Goal: Task Accomplishment & Management: Use online tool/utility

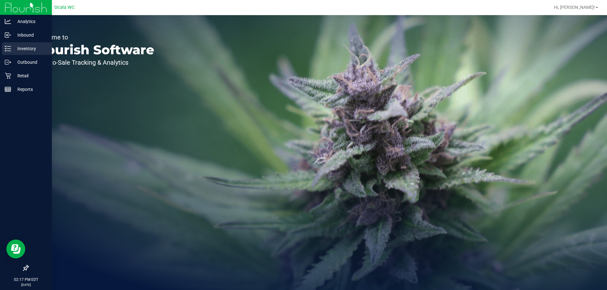
click at [24, 47] on p "Inventory" at bounding box center [30, 49] width 38 height 8
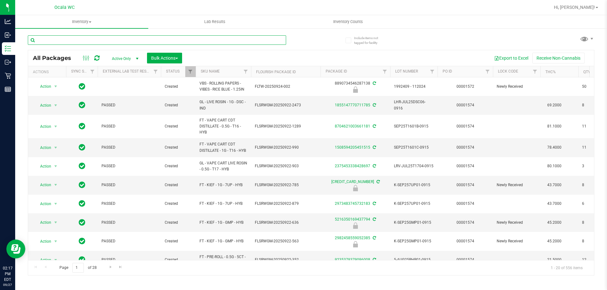
click at [117, 40] on input "text" at bounding box center [157, 39] width 258 height 9
type input "2436462545262989"
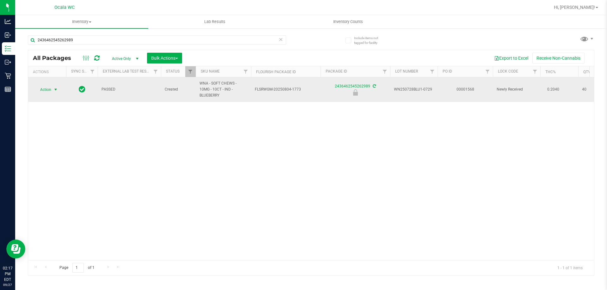
click at [46, 91] on span "Action" at bounding box center [42, 89] width 17 height 9
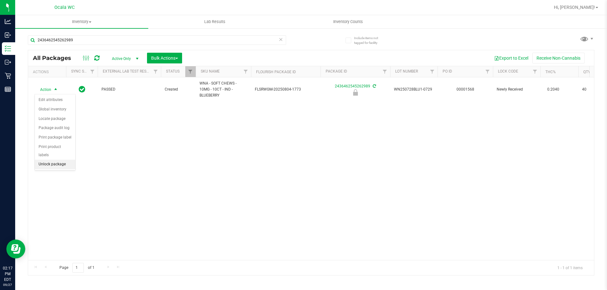
click at [52, 160] on li "Unlock package" at bounding box center [55, 164] width 40 height 9
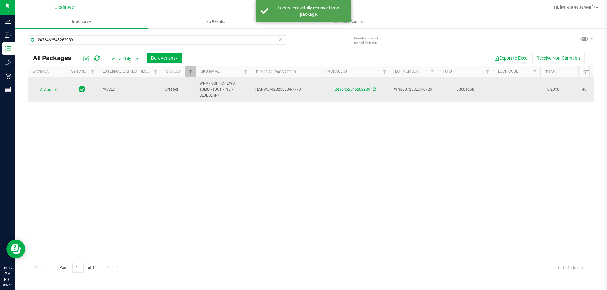
click at [41, 87] on span "Action" at bounding box center [42, 89] width 17 height 9
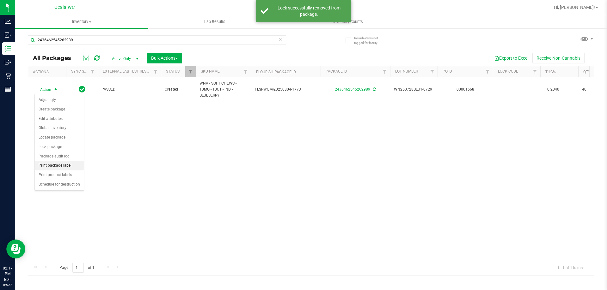
click at [53, 165] on li "Print package label" at bounding box center [59, 165] width 49 height 9
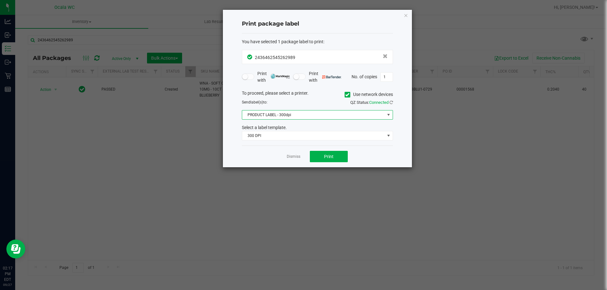
click at [284, 113] on span "PRODUCT LABEL - 300dpi" at bounding box center [313, 115] width 143 height 9
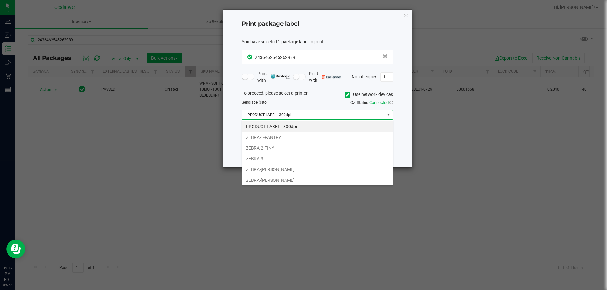
scroll to position [9, 151]
click at [266, 137] on li "ZEBRA-1-PANTRY" at bounding box center [317, 137] width 150 height 11
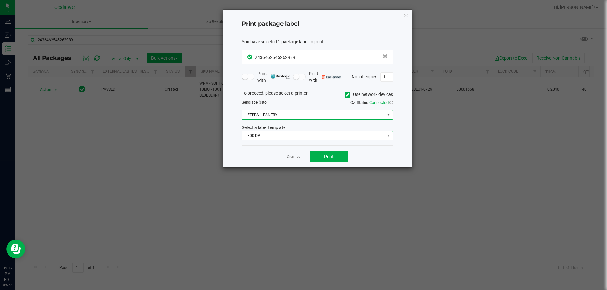
click at [270, 134] on span "300 DPI" at bounding box center [313, 135] width 143 height 9
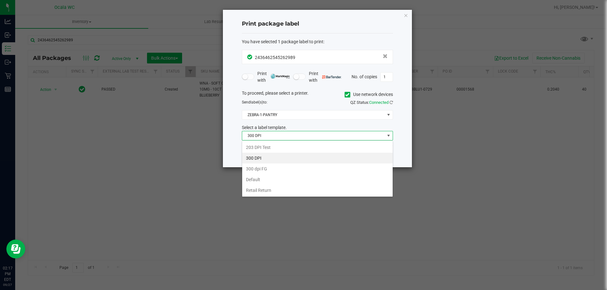
click at [260, 180] on li "Default" at bounding box center [317, 179] width 150 height 11
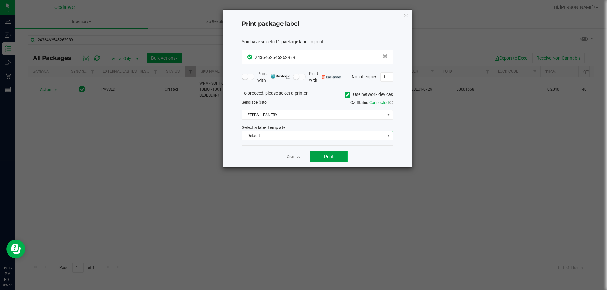
click at [335, 156] on button "Print" at bounding box center [329, 156] width 38 height 11
